Goal: Contribute content: Add original content to the website for others to see

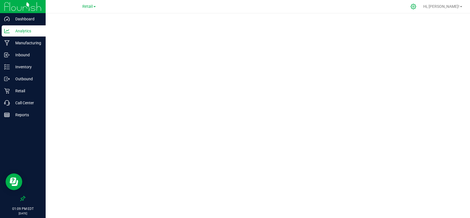
click at [417, 6] on icon at bounding box center [414, 7] width 6 height 6
click at [18, 63] on p "Inventory" at bounding box center [26, 66] width 33 height 7
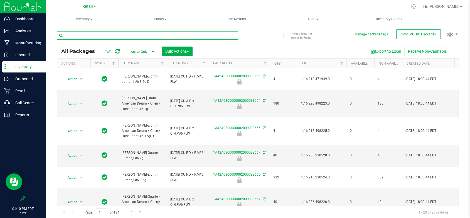
click at [85, 35] on input "text" at bounding box center [148, 35] width 182 height 8
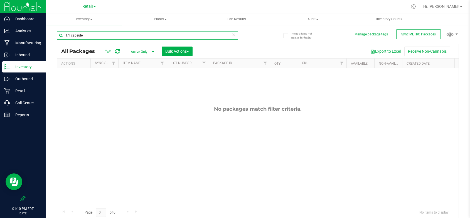
drag, startPoint x: 88, startPoint y: 35, endPoint x: 65, endPoint y: 36, distance: 22.9
click at [65, 36] on input "1:1 capsule" at bounding box center [148, 35] width 182 height 8
type input "capsule"
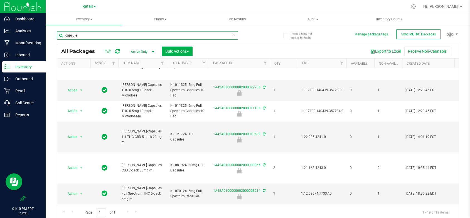
scroll to position [251, 0]
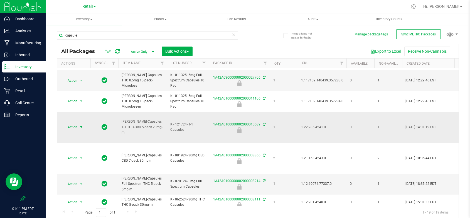
click at [72, 123] on span "Action" at bounding box center [70, 127] width 15 height 8
click at [129, 123] on span "Slater-Capsules 1-1 THC-CBD 5-pack 20mg-m" at bounding box center [143, 127] width 42 height 16
click at [417, 4] on icon at bounding box center [414, 7] width 6 height 6
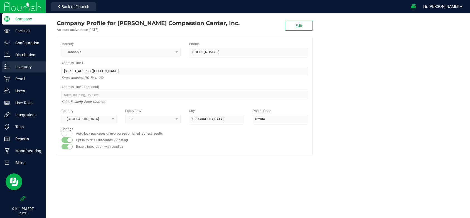
click at [23, 64] on p "Inventory" at bounding box center [26, 66] width 33 height 7
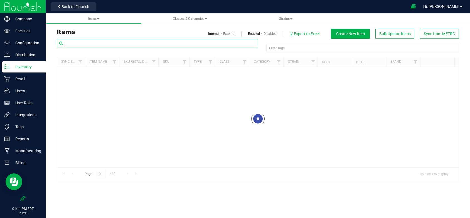
click at [93, 43] on input "text" at bounding box center [157, 43] width 201 height 8
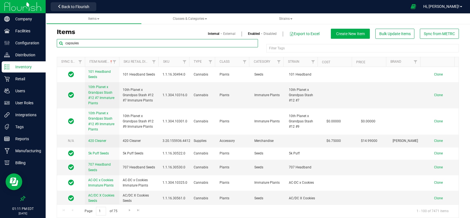
type input "capsules"
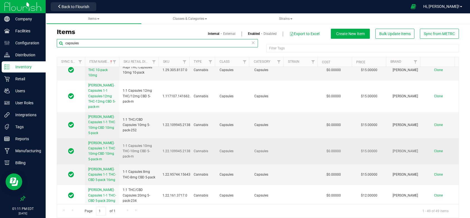
scroll to position [56, 0]
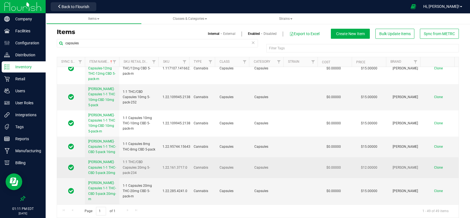
click at [94, 160] on span "Slater-Capsules 1-1 THC-CBD 5-pack 20mg" at bounding box center [102, 167] width 28 height 14
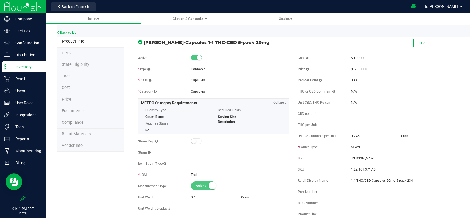
click at [244, 43] on span "Slater-Capsules 1-1 THC-CBD 5-pack 20mg" at bounding box center [217, 42] width 146 height 7
drag, startPoint x: 245, startPoint y: 42, endPoint x: 143, endPoint y: 42, distance: 101.9
click at [144, 42] on span "Slater-Capsules 1-1 THC-CBD 5-pack 20mg" at bounding box center [217, 42] width 146 height 7
copy span "Slater-Capsules 1-1 THC-CBD 5-pack 20mg"
click at [65, 31] on link "Back to List" at bounding box center [67, 33] width 21 height 4
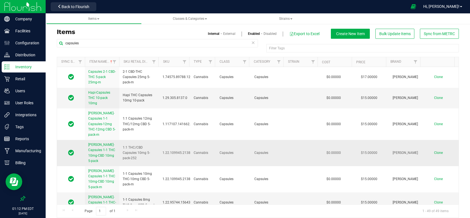
click at [434, 151] on span "Clone" at bounding box center [438, 153] width 9 height 4
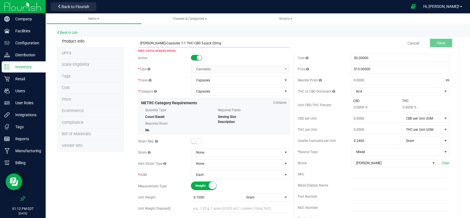
click at [205, 41] on input "Slater-Capsules 1-1 THC-CBD 5-pack 20mg" at bounding box center [214, 43] width 152 height 8
click at [170, 44] on input "Slater-Capsules 1-1 THC-CBD 5-pack 20mg" at bounding box center [214, 43] width 152 height 8
drag, startPoint x: 223, startPoint y: 43, endPoint x: 128, endPoint y: 43, distance: 94.7
type input "Slater-Capsules 1-1 20mg THC/20mg CBD 5-pack-m"
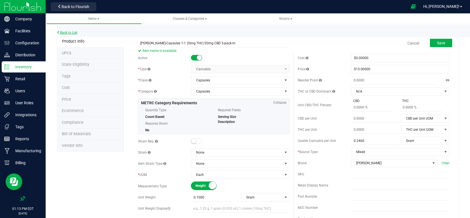
click at [70, 33] on link "Back to List" at bounding box center [67, 33] width 21 height 4
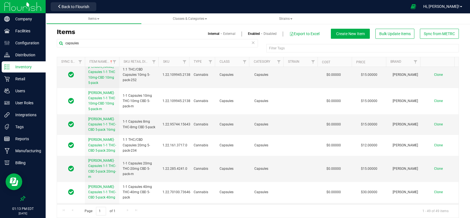
scroll to position [84, 0]
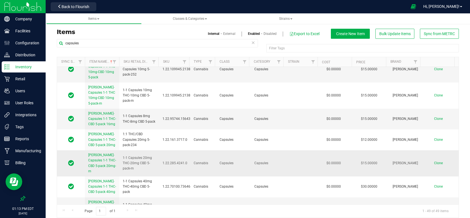
click at [94, 153] on span "Slater-Capsules 1-1 THC-CBD 5-pack 20mg-m" at bounding box center [102, 163] width 28 height 20
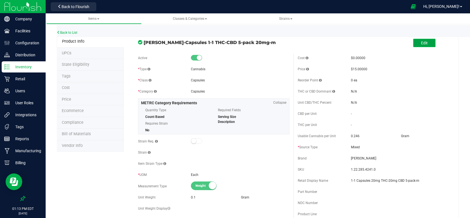
click at [421, 43] on span "Edit" at bounding box center [424, 43] width 7 height 4
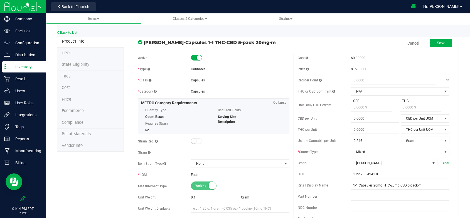
drag, startPoint x: 365, startPoint y: 140, endPoint x: 347, endPoint y: 141, distance: 18.2
click at [347, 141] on div "Usable Cannabis per Unit 0.2460 0.246 Gram Usable Cannabis Qty UOM Fluid Ounce …" at bounding box center [374, 140] width 152 height 8
type input "3.3"
type input "3.3000"
click at [437, 41] on span "Save" at bounding box center [441, 43] width 8 height 4
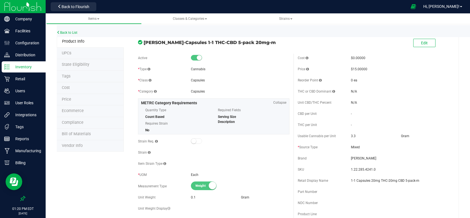
drag, startPoint x: 255, startPoint y: 42, endPoint x: 137, endPoint y: 43, distance: 118.6
click at [137, 43] on div "Slater-Capsules 1-1 THC-CBD 5-pack 20mg-m" at bounding box center [214, 40] width 160 height 9
copy div "Slater-Capsules 1-1 THC-CBD 5-pack 20mg-m"
click at [72, 31] on link "Back to List" at bounding box center [67, 33] width 21 height 4
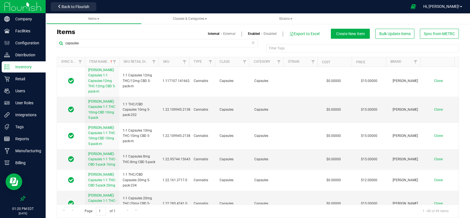
scroll to position [56, 0]
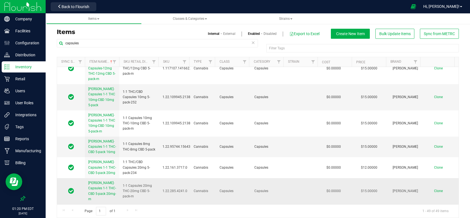
click at [434, 189] on span "Clone" at bounding box center [438, 191] width 9 height 4
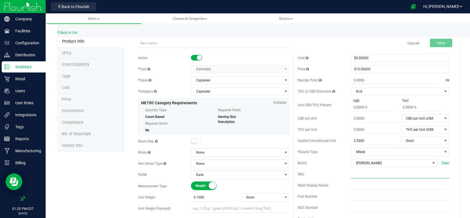
click at [351, 173] on input "text" at bounding box center [400, 174] width 99 height 8
drag, startPoint x: 350, startPoint y: 173, endPoint x: 353, endPoint y: 184, distance: 11.5
click at [353, 184] on input "text" at bounding box center [400, 185] width 99 height 8
paste input "Slater-Capsules 1-1 THC-CBD 5-pack 20mg-m"
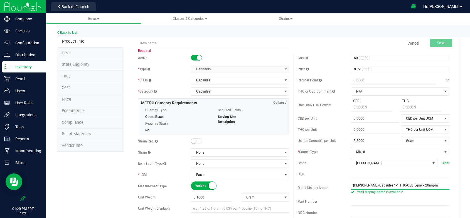
type input "Slater-Capsules 1-1 THC-CBD 5-pack 20mg-m"
click at [137, 42] on div "Required" at bounding box center [214, 39] width 160 height 7
click at [140, 41] on input "text" at bounding box center [214, 43] width 152 height 8
paste input "Slater-Capsules 1-1 THC-CBD 5-pack 20mg-m"
click at [140, 43] on input "Slater-Capsules 1-1 THC-CBD 5-pack 20mg-m" at bounding box center [214, 43] width 152 height 8
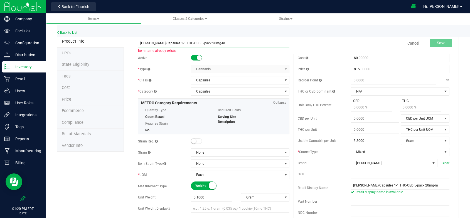
click at [170, 41] on input "Slater-Capsules 1-1 THC-CBD 5-pack 20mg-m" at bounding box center [214, 43] width 152 height 8
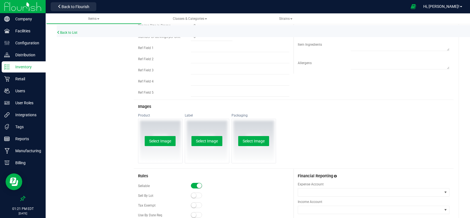
scroll to position [223, 0]
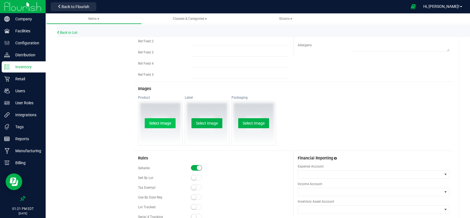
type input "Slater-Capsules 1-1 20mg THC-20mg CBD 5-pack-m"
click at [156, 122] on button "Select Image" at bounding box center [160, 123] width 31 height 10
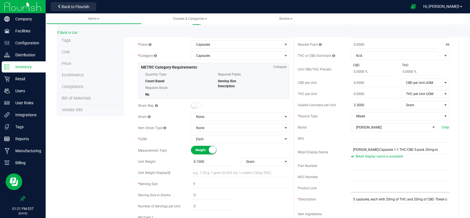
scroll to position [0, 0]
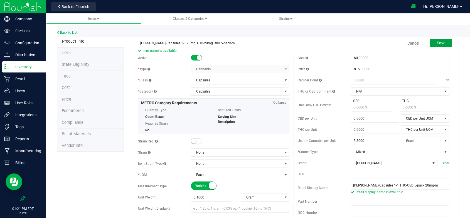
click at [439, 41] on span "Save" at bounding box center [441, 43] width 8 height 4
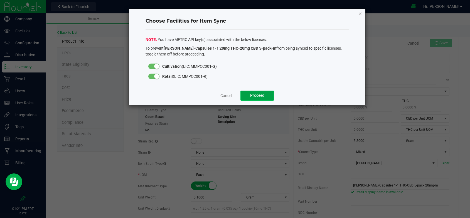
click at [262, 91] on button "Proceed" at bounding box center [257, 96] width 33 height 10
